Goal: Navigation & Orientation: Find specific page/section

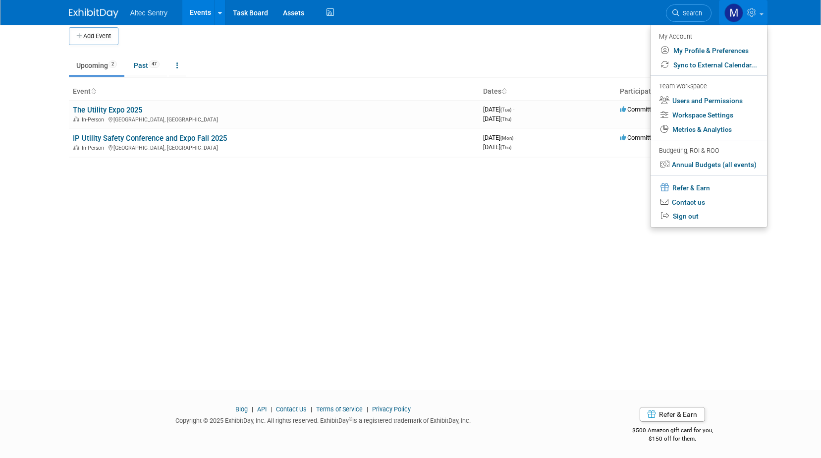
scroll to position [9, 0]
click at [297, 214] on div "Add Event New Event Duplicate Event Warning There is another event in your work…" at bounding box center [410, 193] width 699 height 355
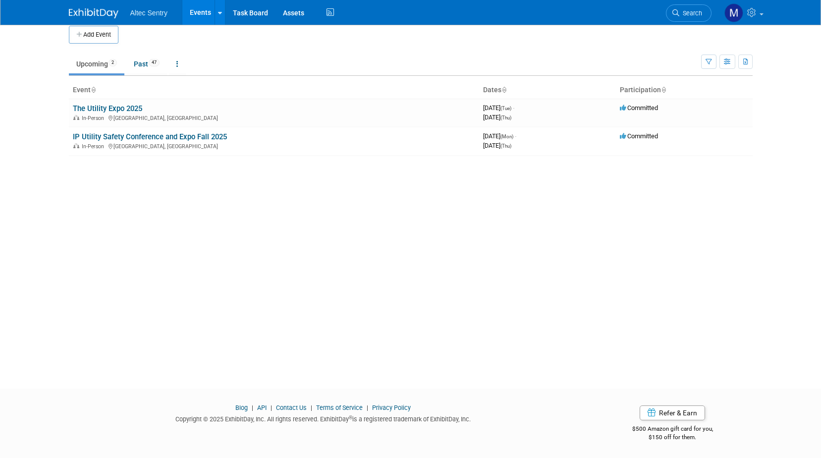
click at [157, 11] on span "Altec Sentry" at bounding box center [148, 13] width 37 height 8
click at [198, 10] on link "Events" at bounding box center [200, 12] width 36 height 25
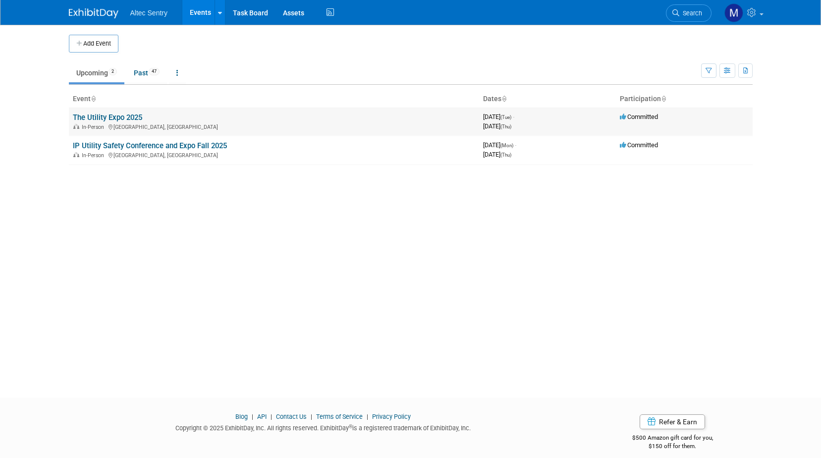
click at [127, 116] on link "The Utility Expo 2025" at bounding box center [107, 117] width 69 height 9
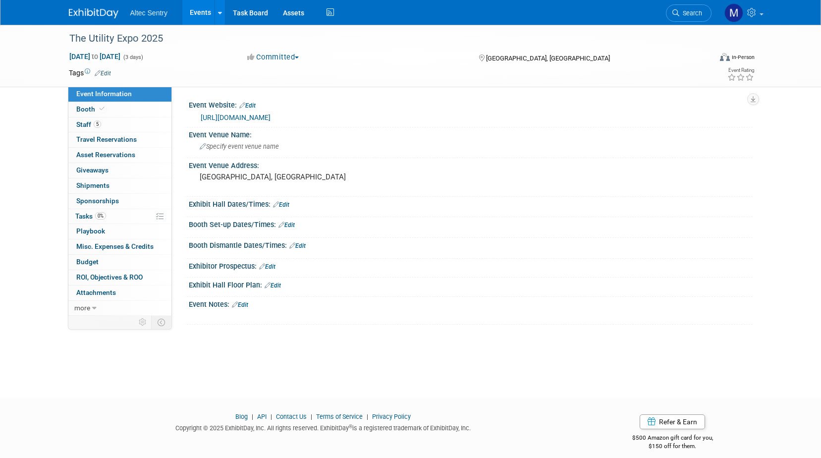
click at [250, 114] on link "https://www.theutilityexpo.com/" at bounding box center [236, 118] width 70 height 8
click at [203, 10] on link "Events" at bounding box center [200, 12] width 36 height 25
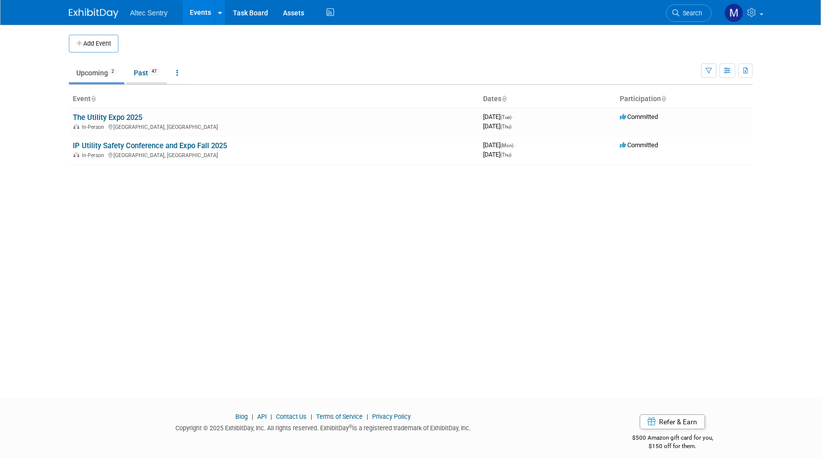
click at [141, 74] on link "Past 47" at bounding box center [146, 72] width 41 height 19
